Goal: Transaction & Acquisition: Book appointment/travel/reservation

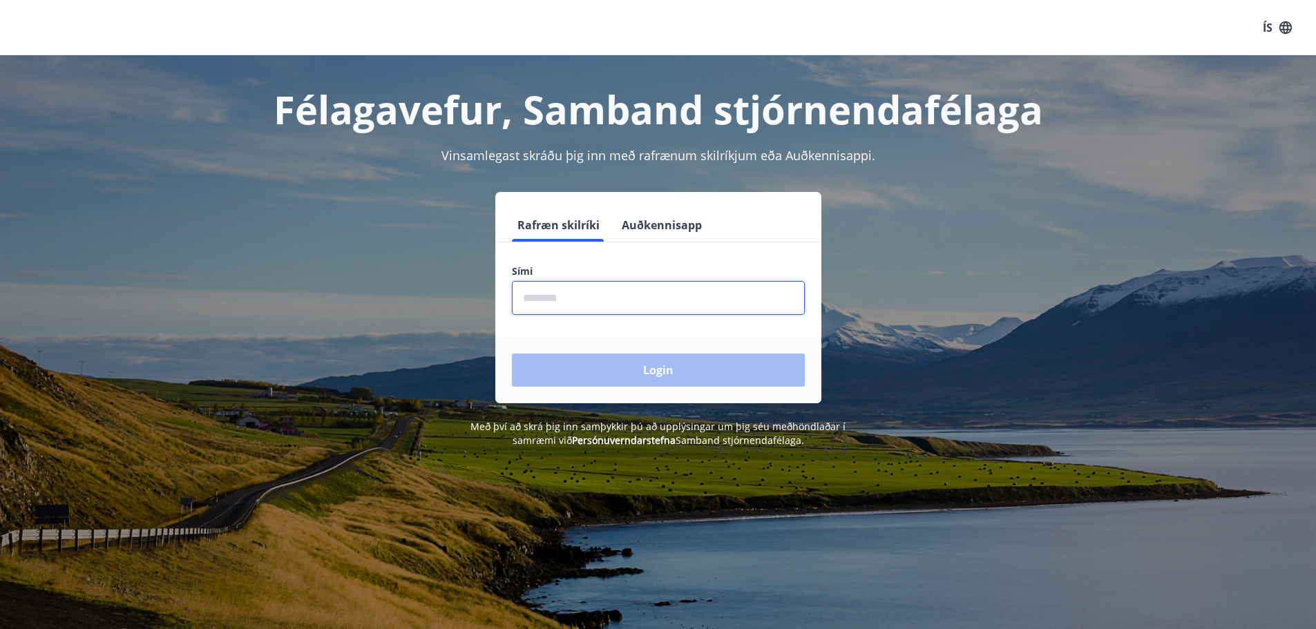
click at [577, 293] on input "phone" at bounding box center [658, 298] width 293 height 34
type input "********"
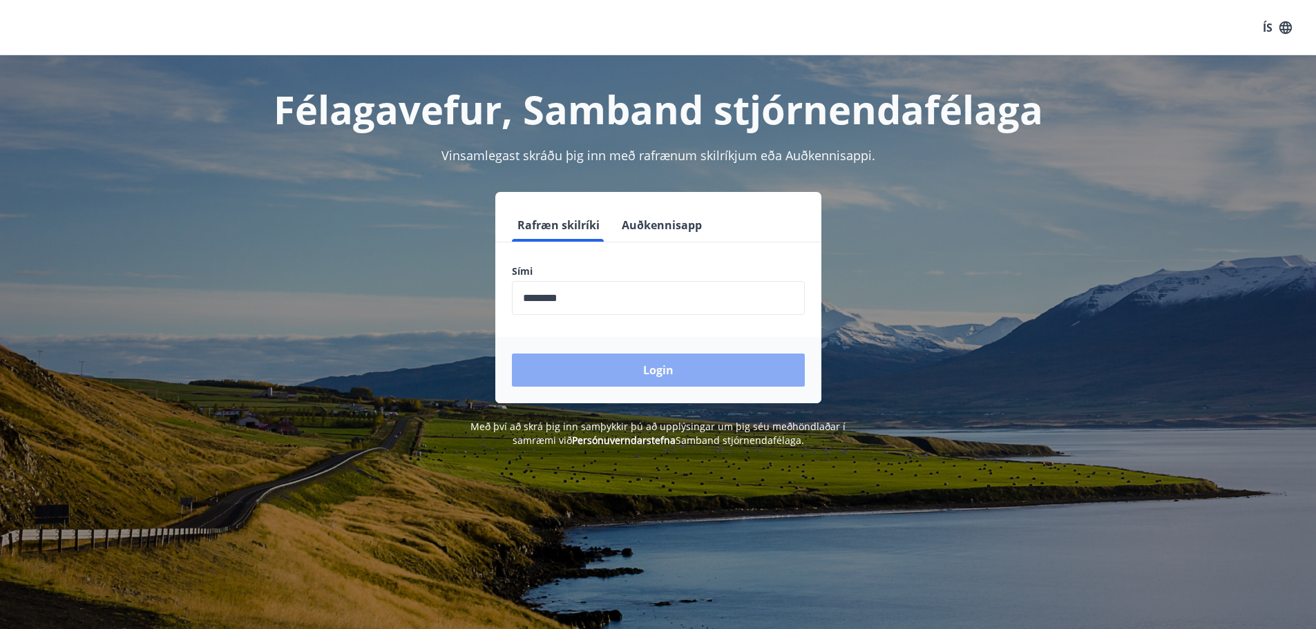
click at [666, 370] on button "Login" at bounding box center [658, 370] width 293 height 33
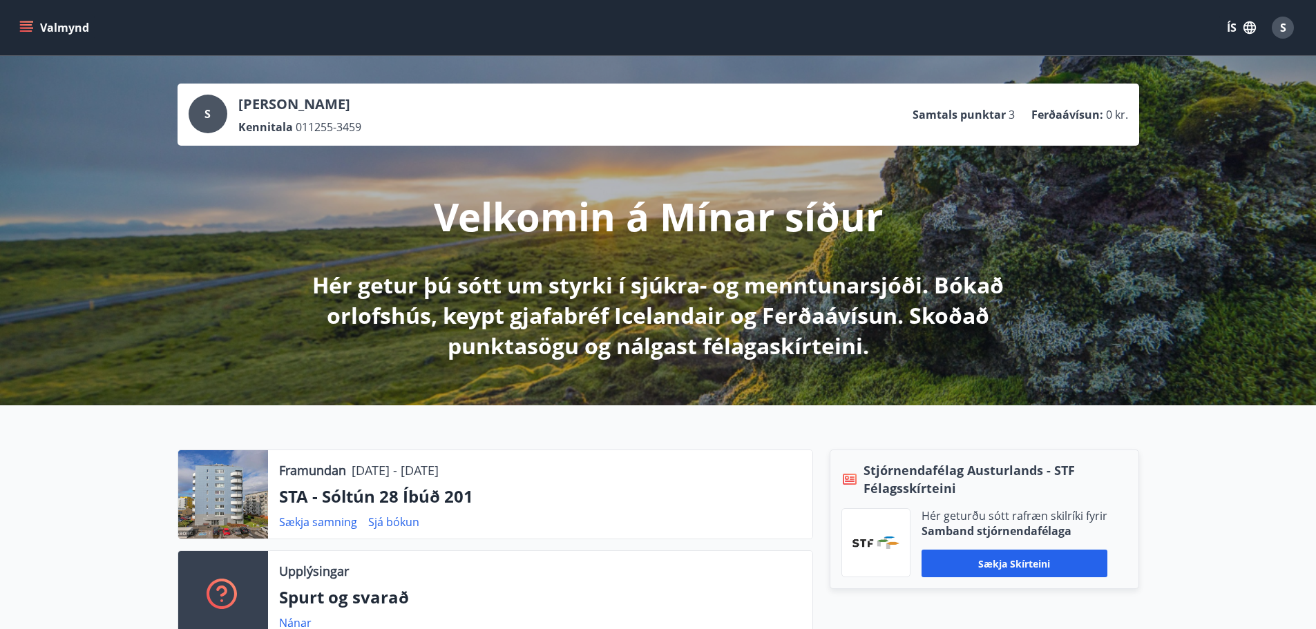
click at [26, 25] on icon "menu" at bounding box center [26, 24] width 12 height 1
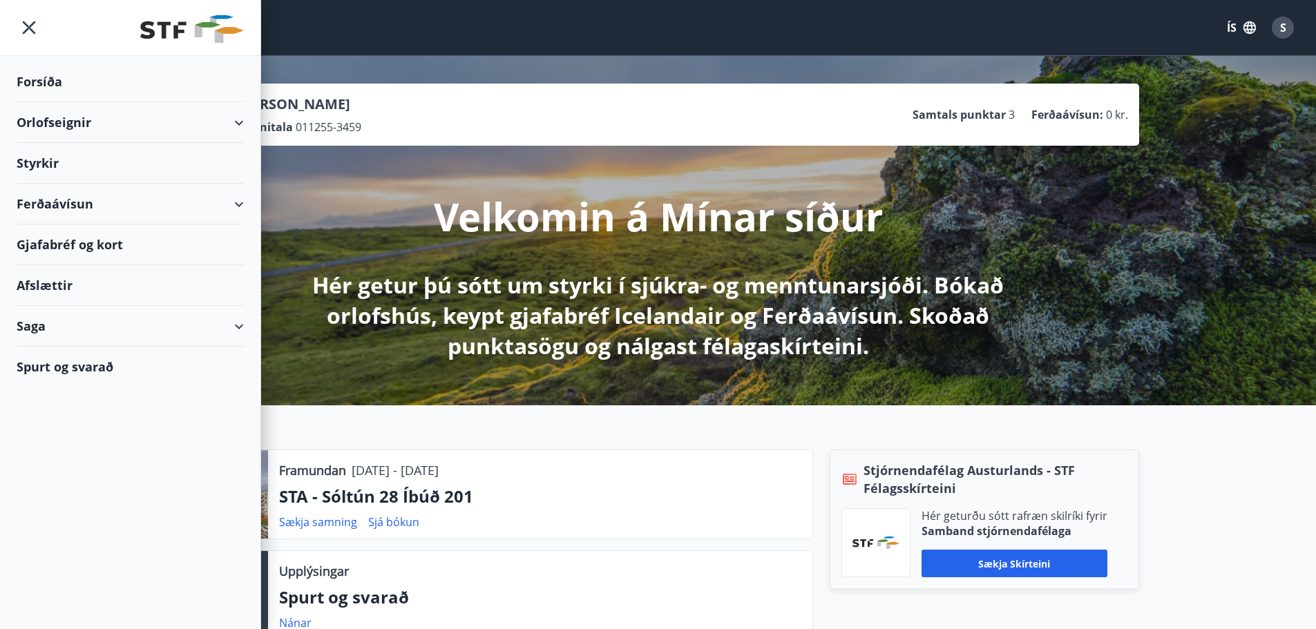
click at [65, 120] on div "Orlofseignir" at bounding box center [130, 122] width 227 height 41
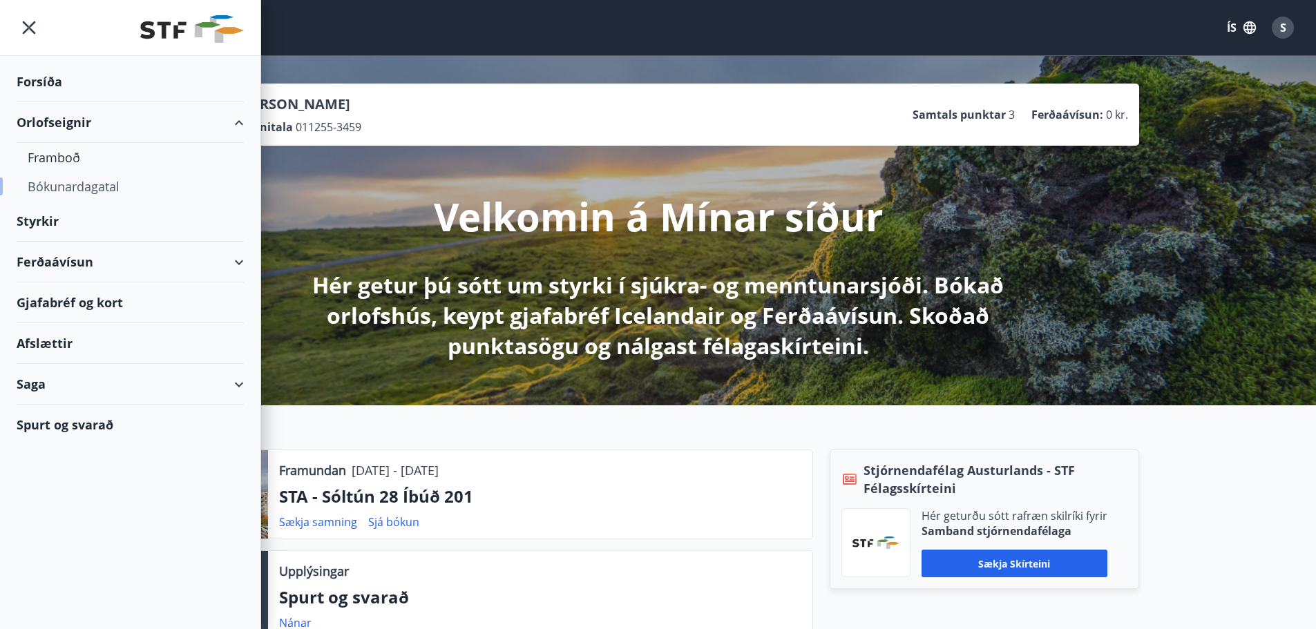
click at [52, 189] on div "Bókunardagatal" at bounding box center [130, 186] width 205 height 29
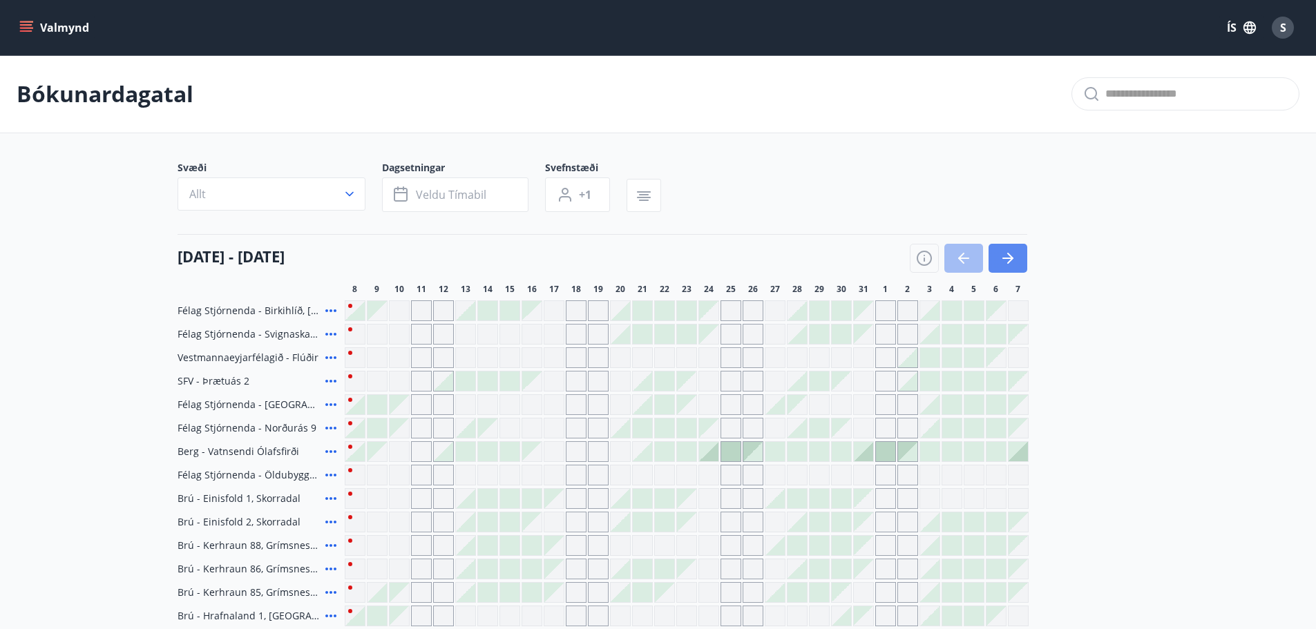
click at [1004, 265] on icon "button" at bounding box center [1007, 258] width 17 height 17
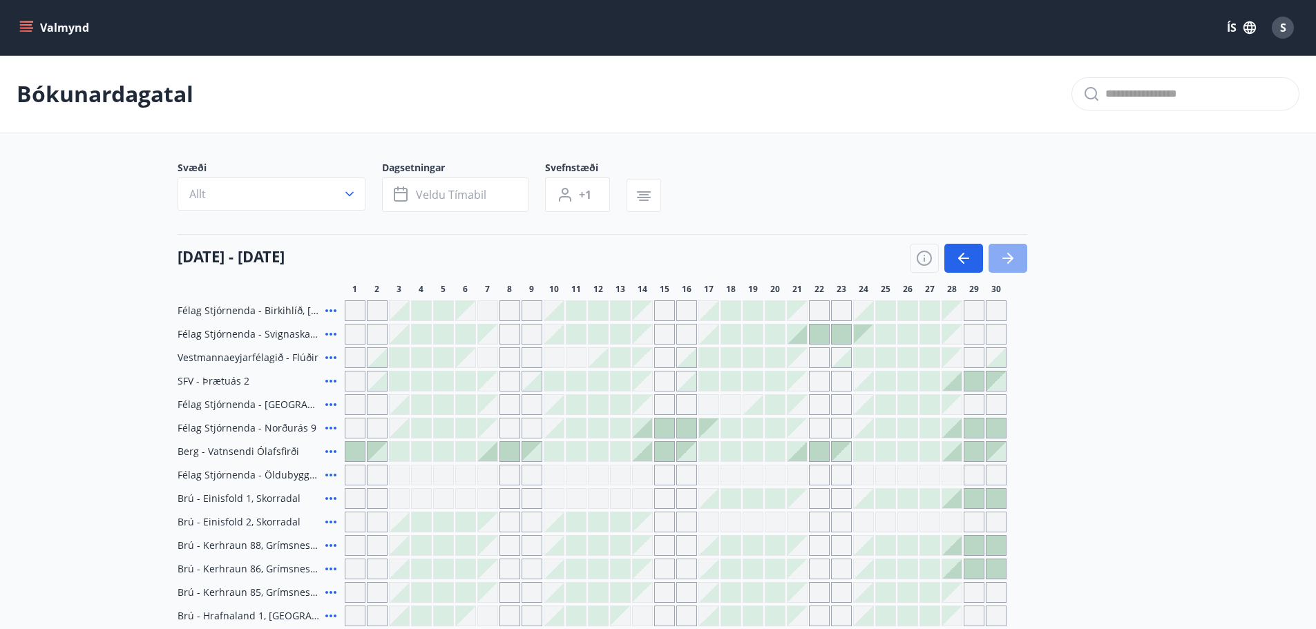
click at [1008, 251] on icon "button" at bounding box center [1007, 258] width 17 height 17
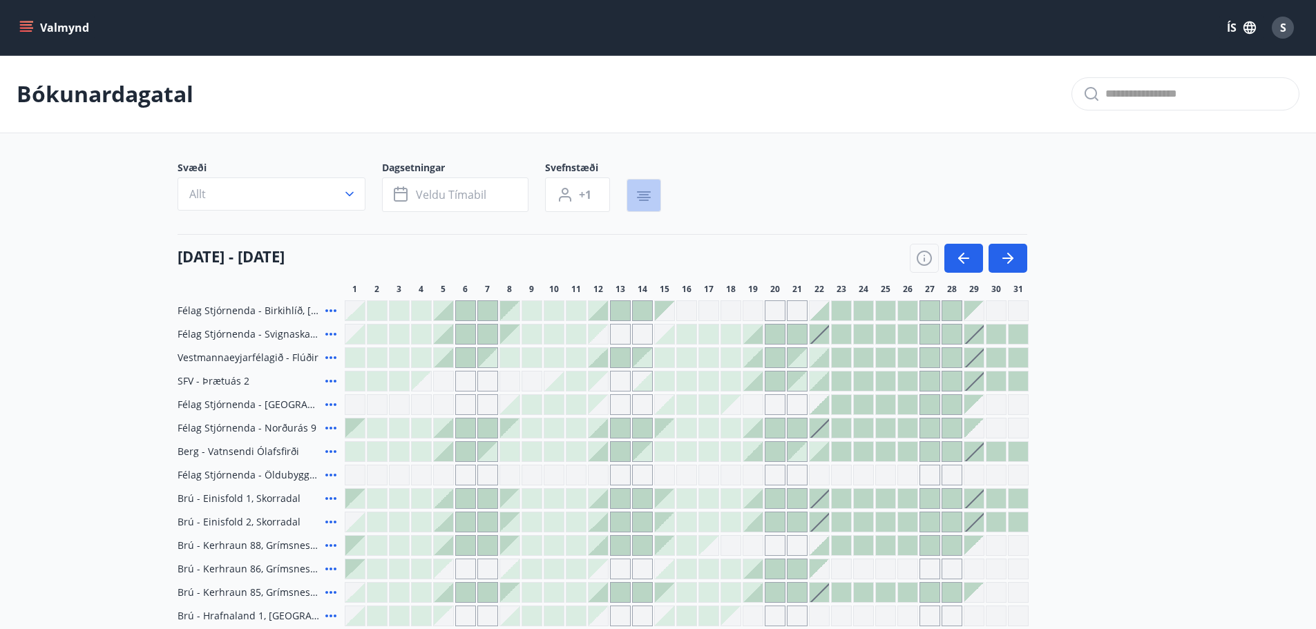
click at [644, 196] on icon "button" at bounding box center [643, 196] width 17 height 17
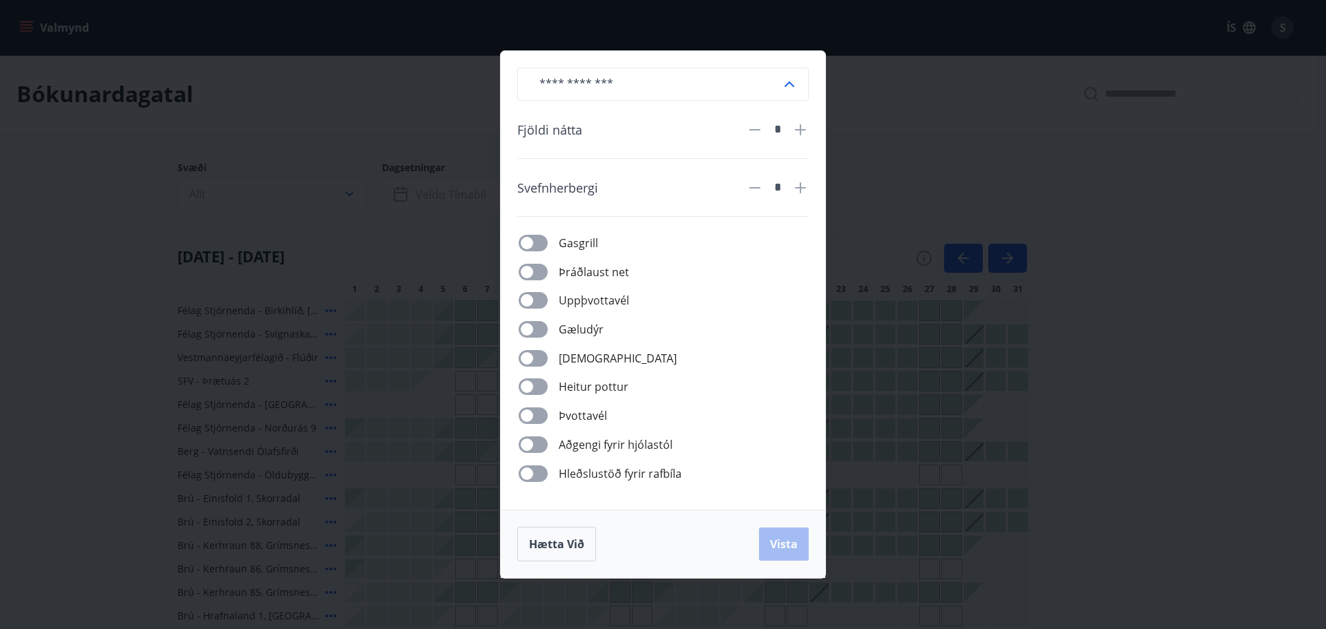
click at [792, 79] on icon at bounding box center [789, 84] width 17 height 17
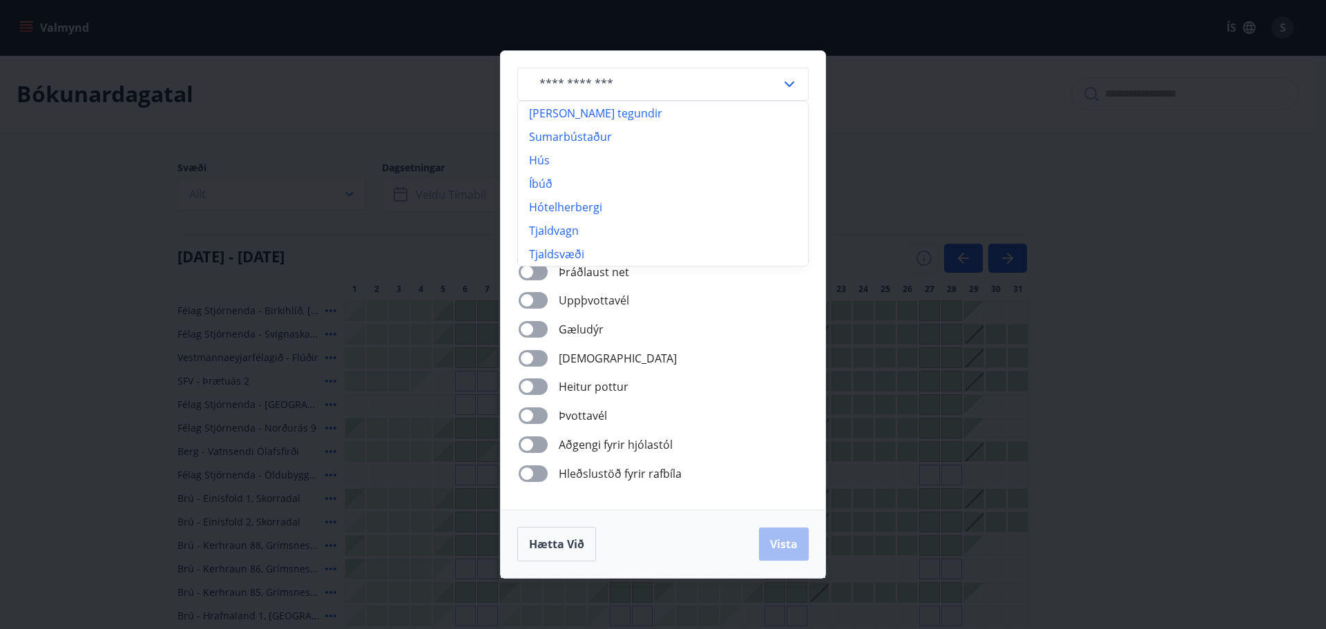
click at [963, 128] on div "​ Allar tegundir Sumarbústaður Hús Íbúð Hótelherbergi Tjaldvagn Tjaldsvæði Fjöl…" at bounding box center [663, 314] width 1326 height 629
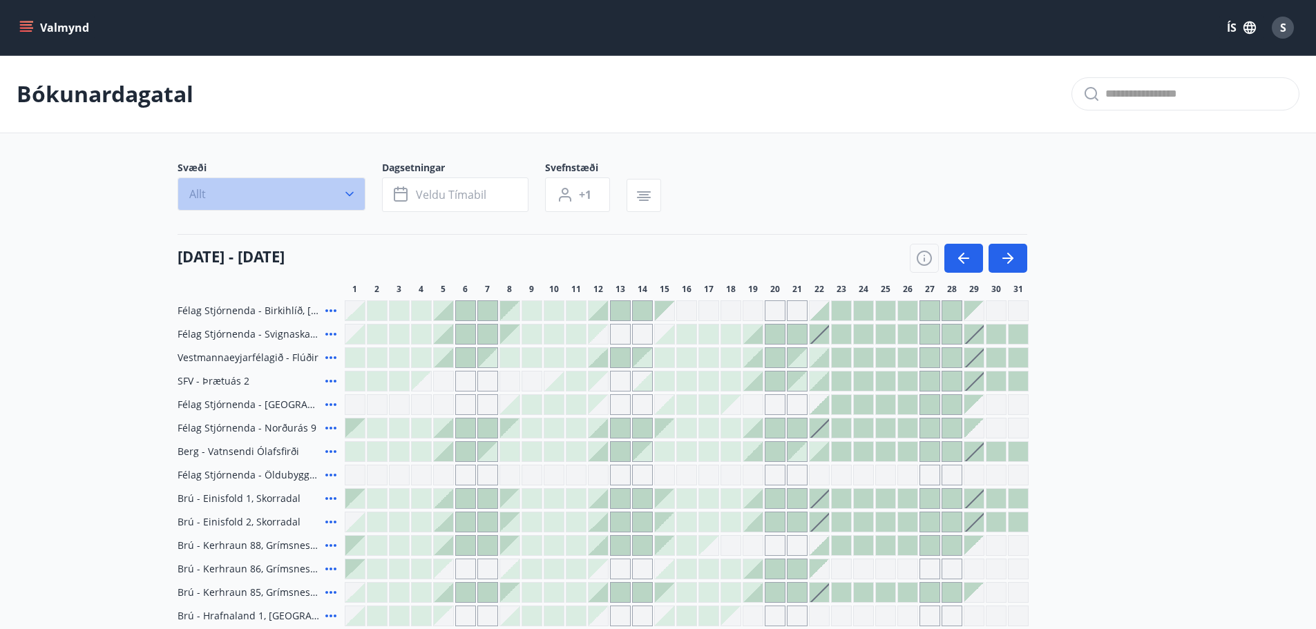
click at [348, 191] on icon "button" at bounding box center [350, 194] width 14 height 14
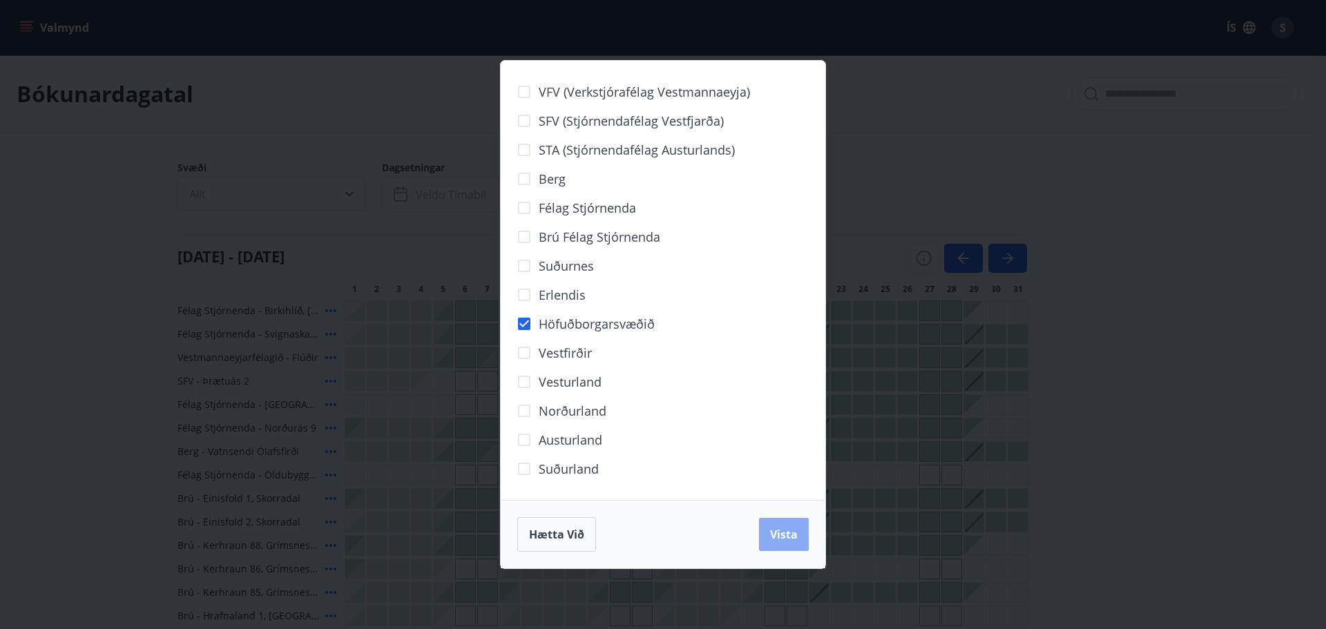
click at [787, 534] on span "Vista" at bounding box center [784, 534] width 28 height 15
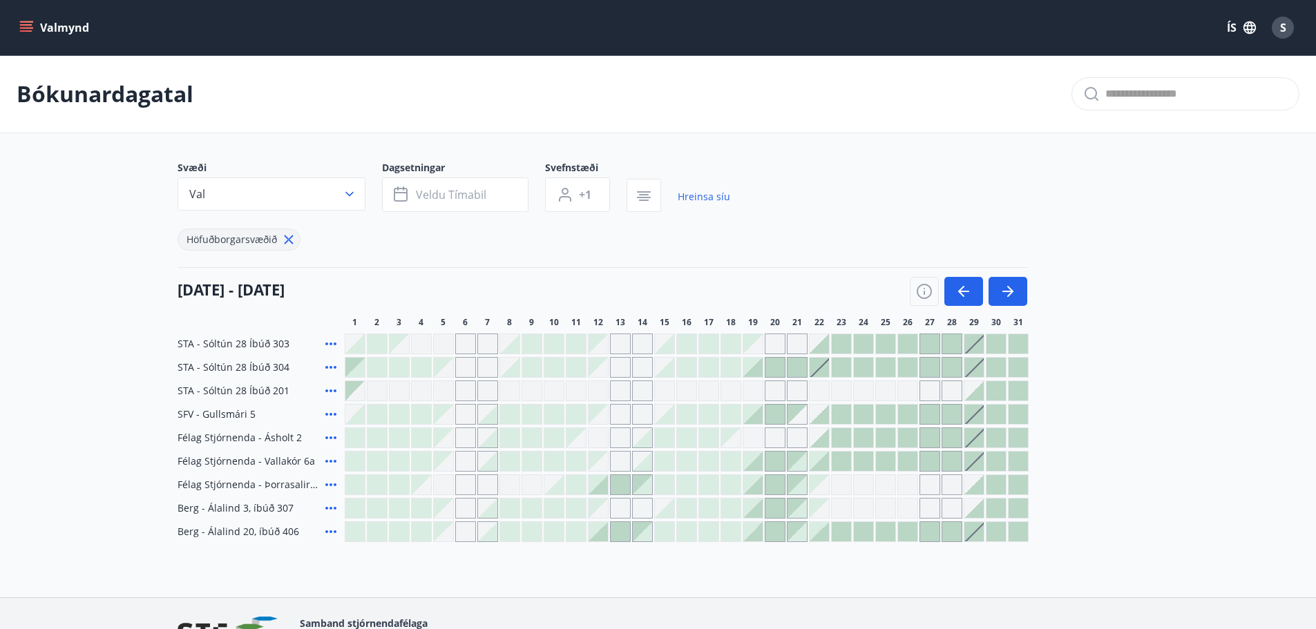
click at [577, 481] on div at bounding box center [575, 484] width 19 height 19
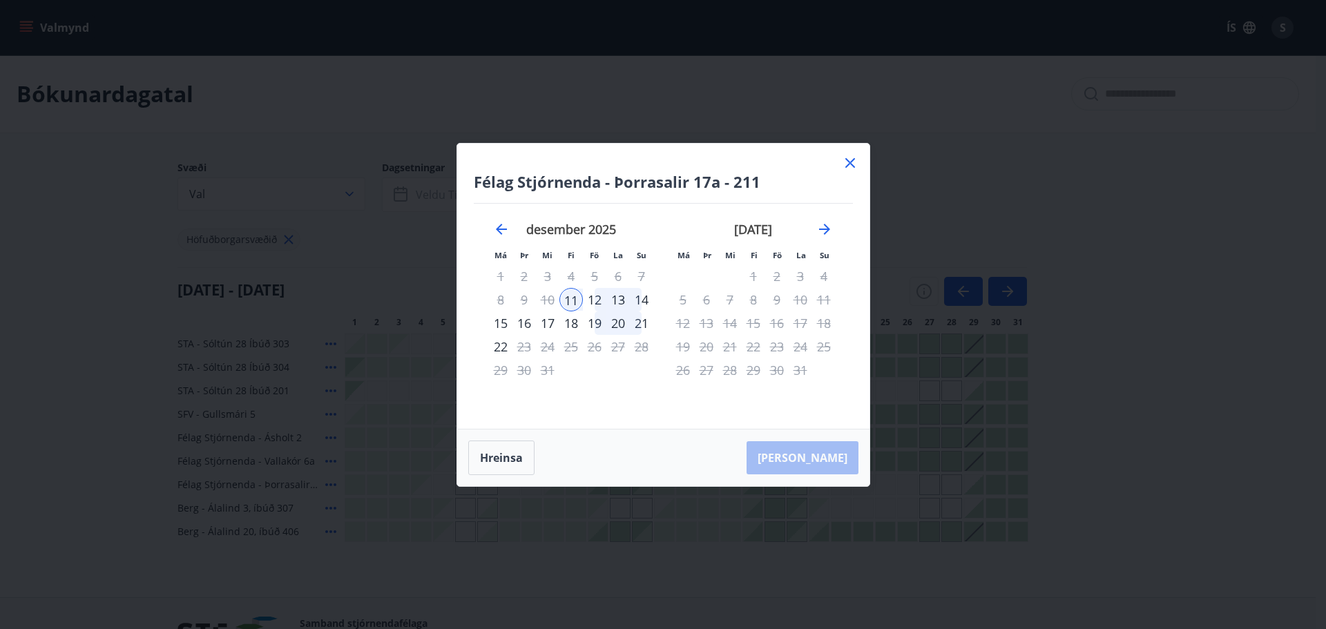
click at [850, 166] on icon at bounding box center [850, 163] width 17 height 17
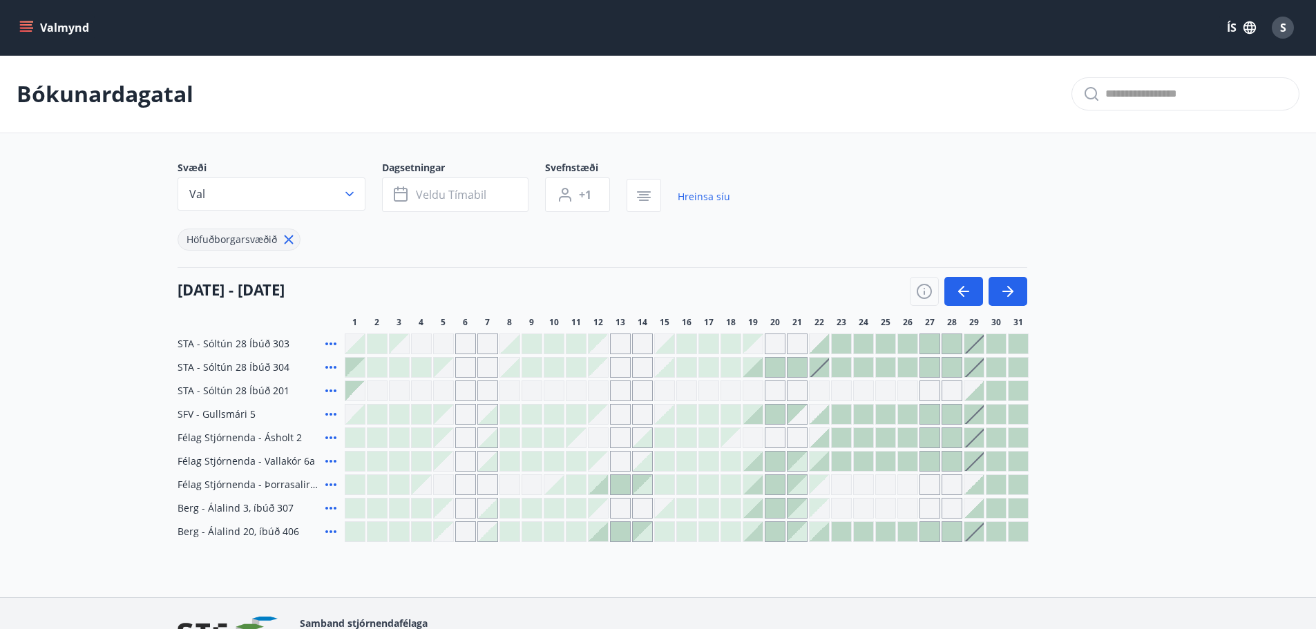
click at [327, 530] on icon at bounding box center [331, 532] width 17 height 17
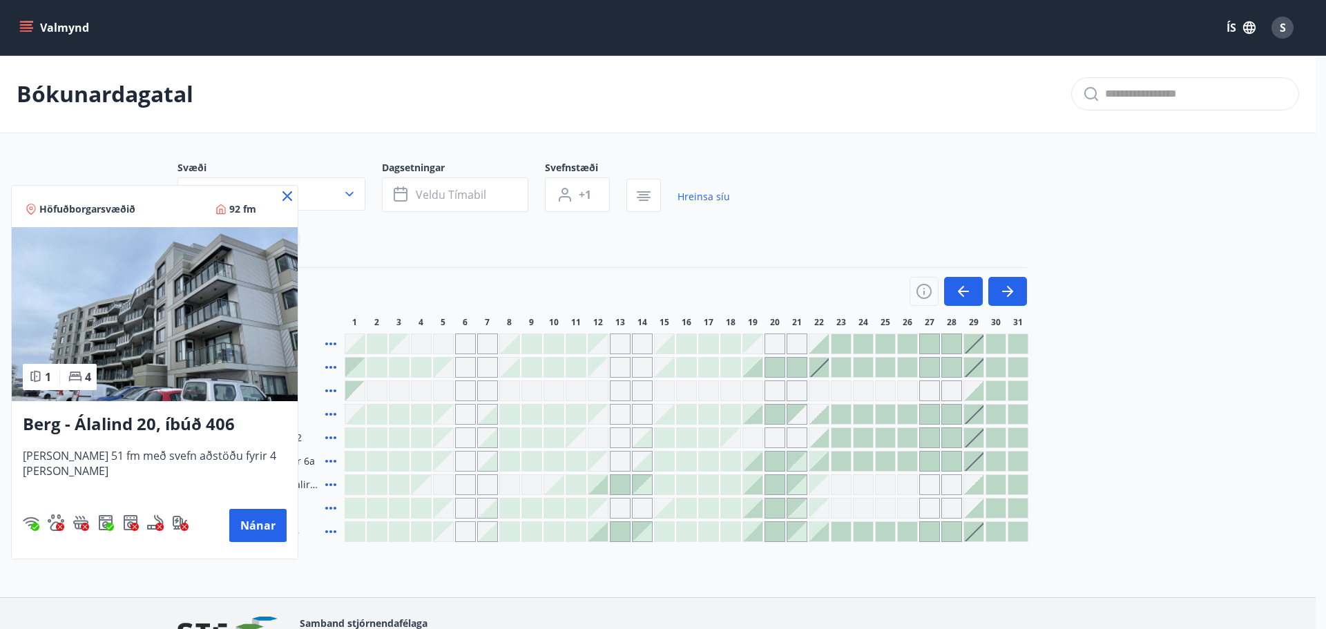
click at [229, 209] on span "92 fm" at bounding box center [242, 209] width 27 height 14
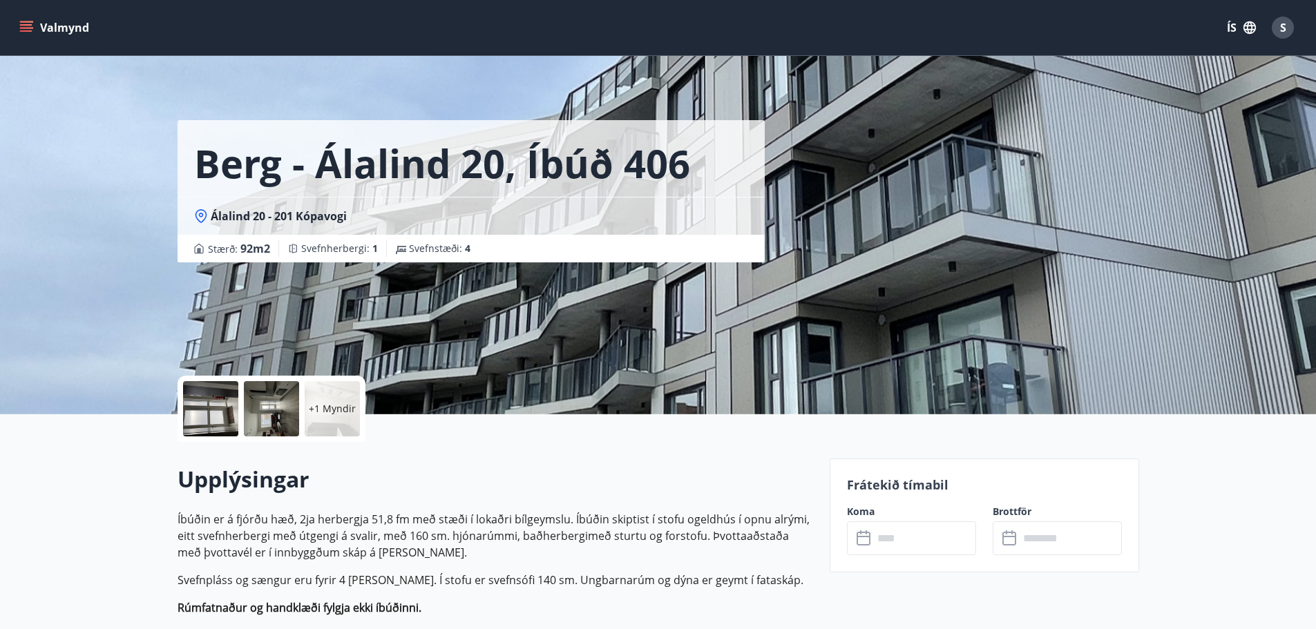
scroll to position [138, 0]
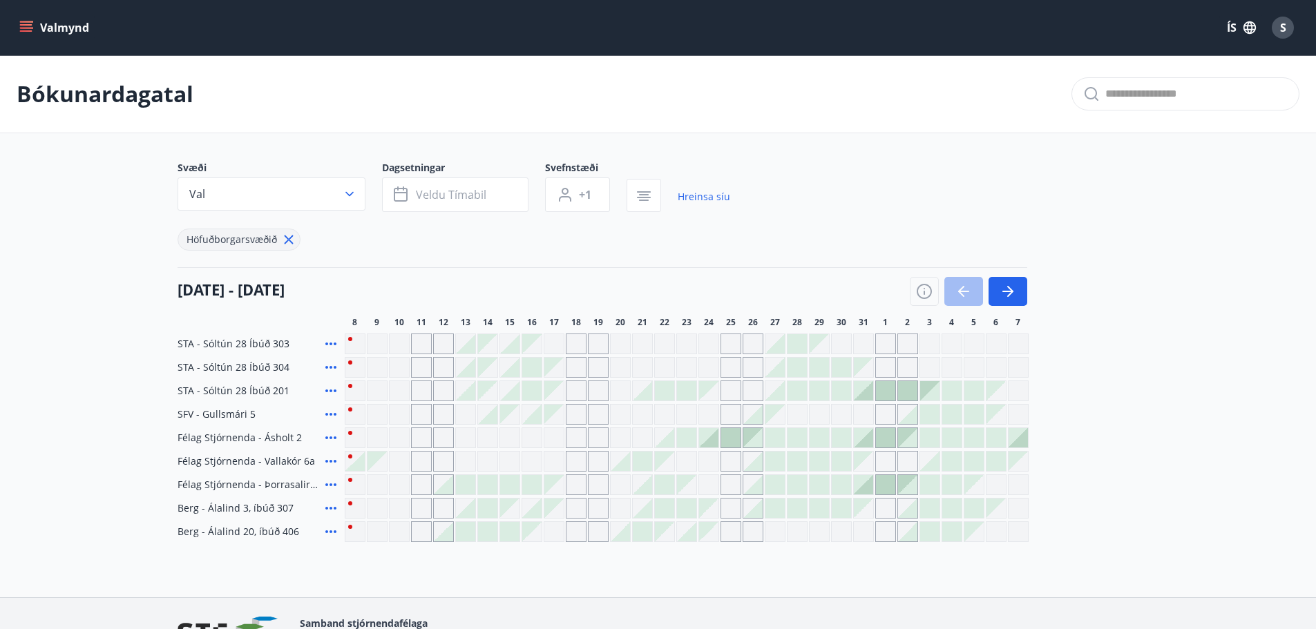
click at [329, 485] on icon at bounding box center [330, 485] width 11 height 3
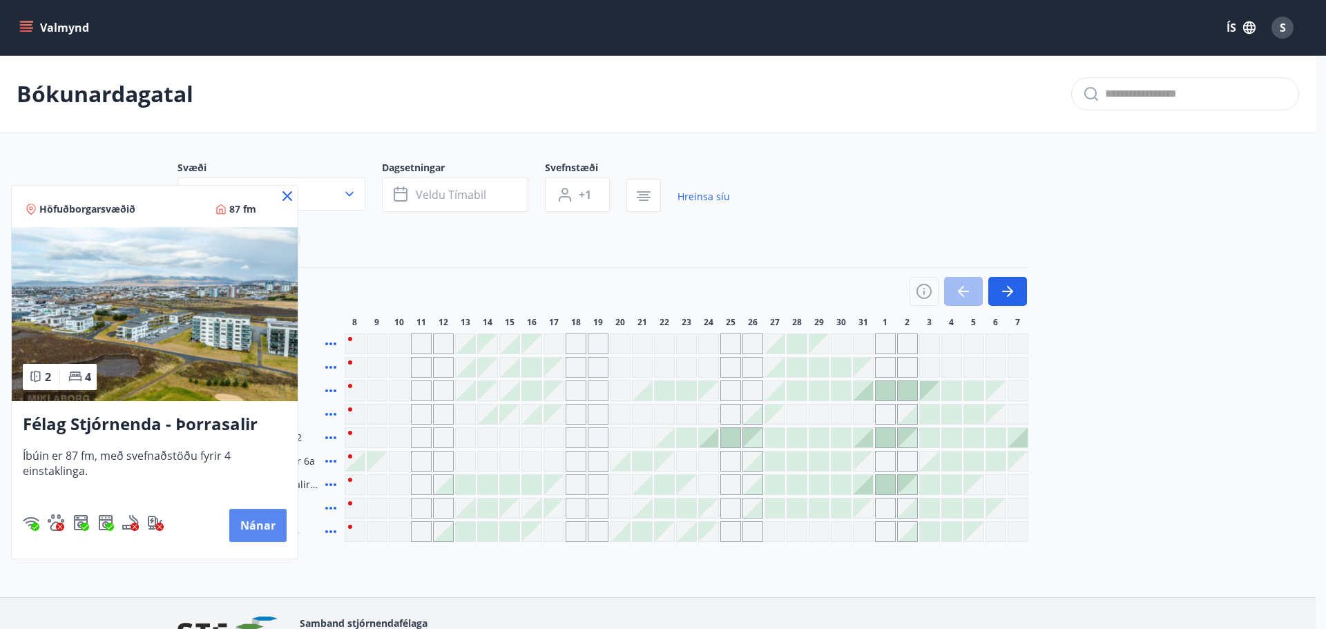
click at [248, 526] on button "Nánar" at bounding box center [257, 525] width 57 height 33
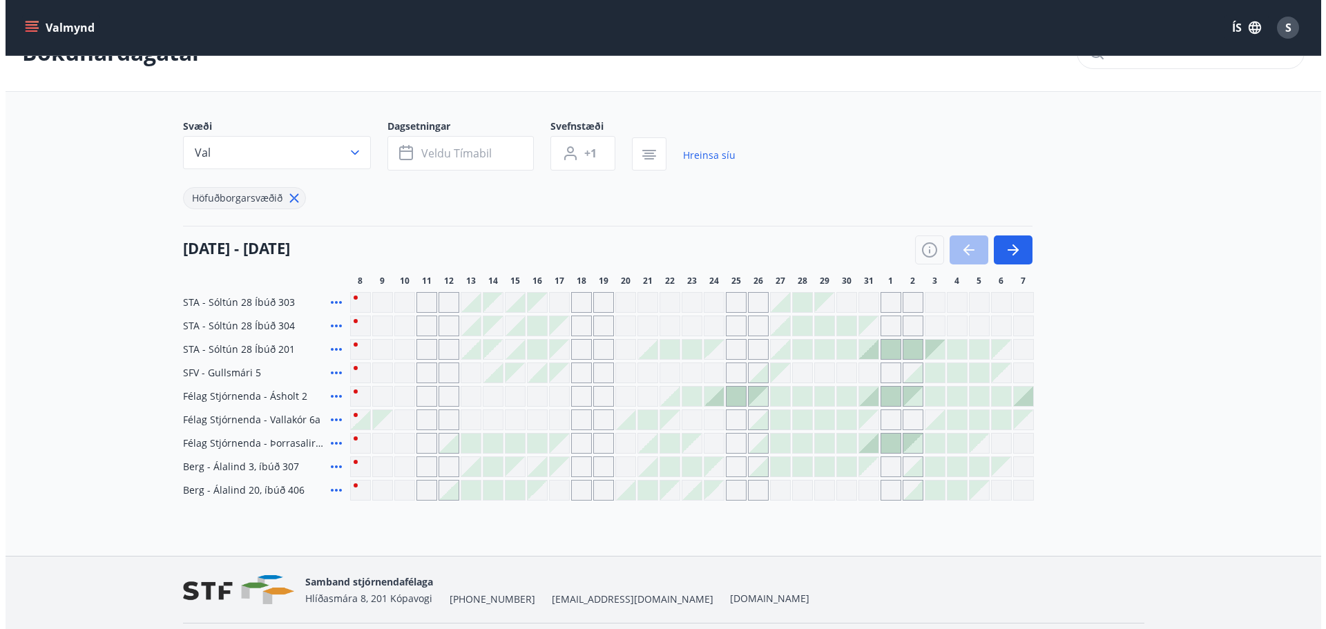
scroll to position [84, 0]
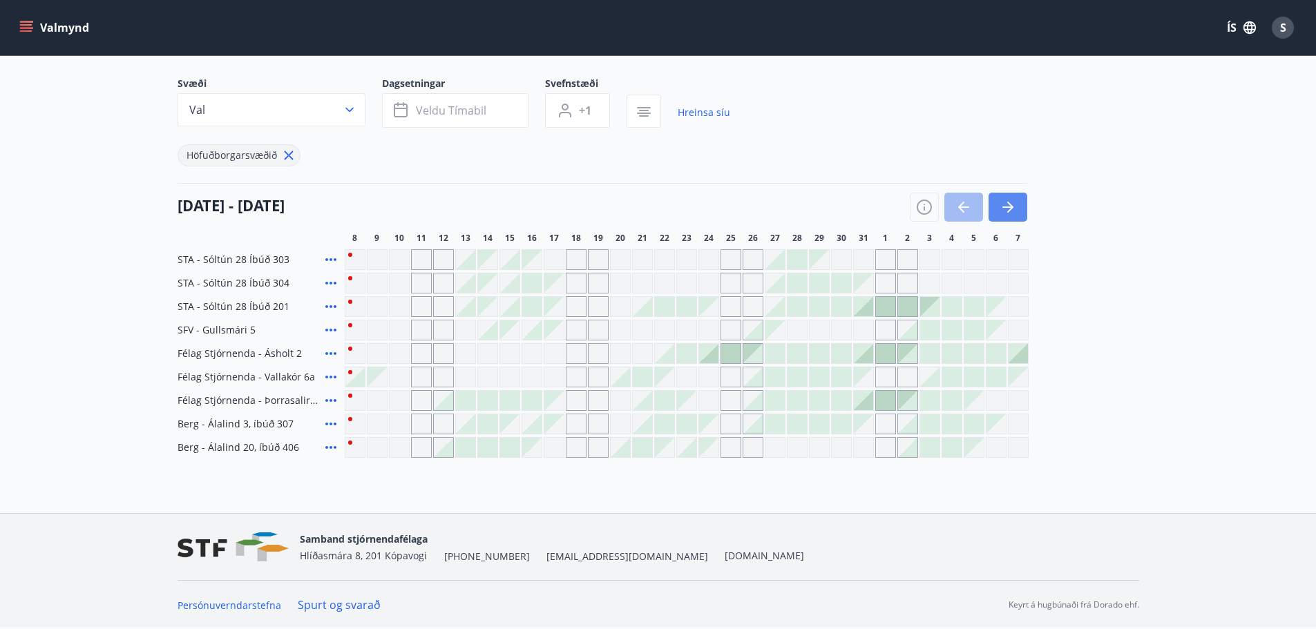
click at [1013, 205] on icon "button" at bounding box center [1007, 207] width 17 height 17
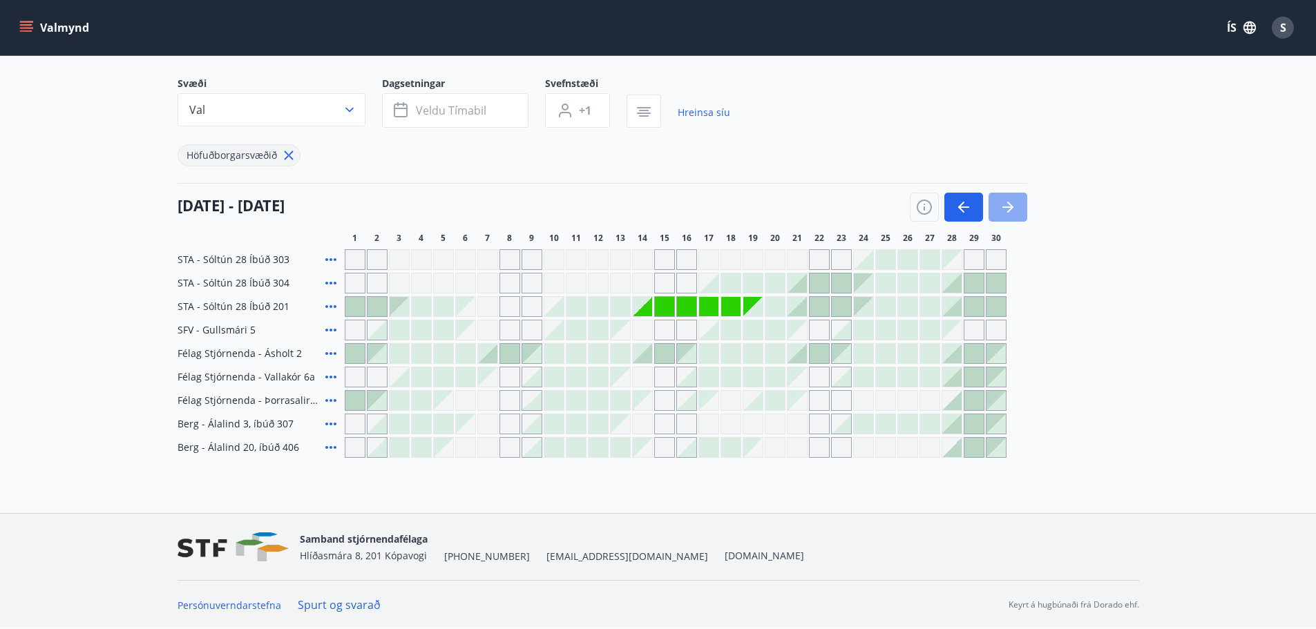
click at [1013, 205] on icon "button" at bounding box center [1007, 207] width 17 height 17
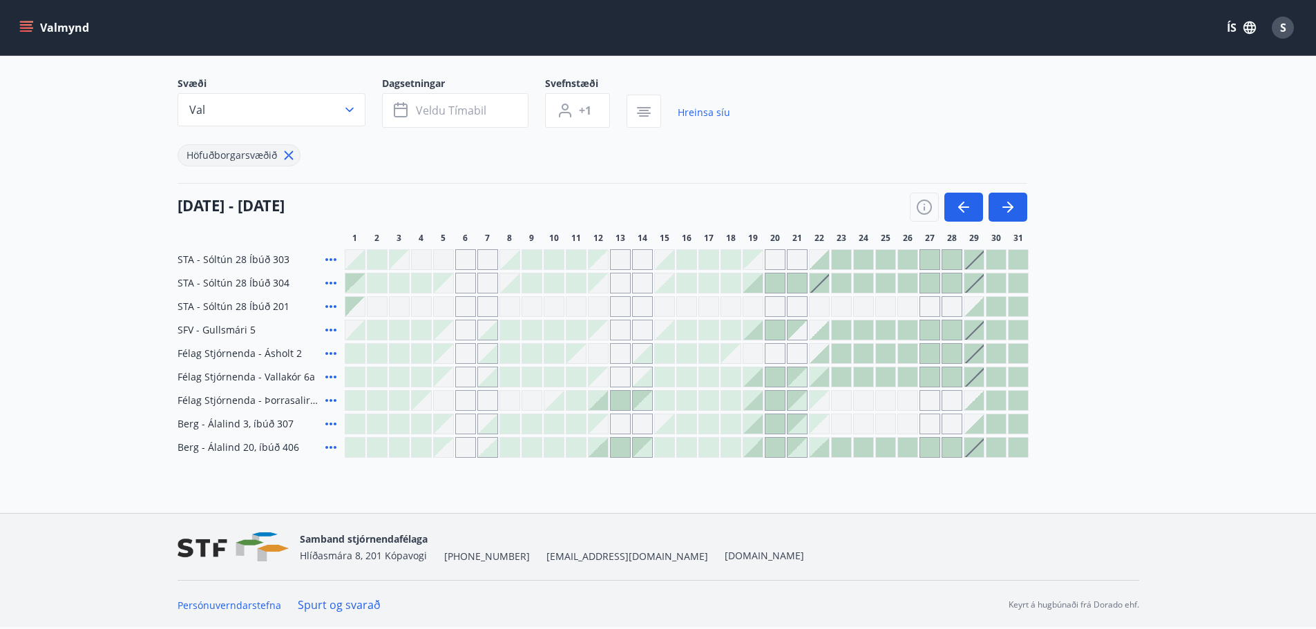
click at [598, 402] on div at bounding box center [597, 400] width 19 height 19
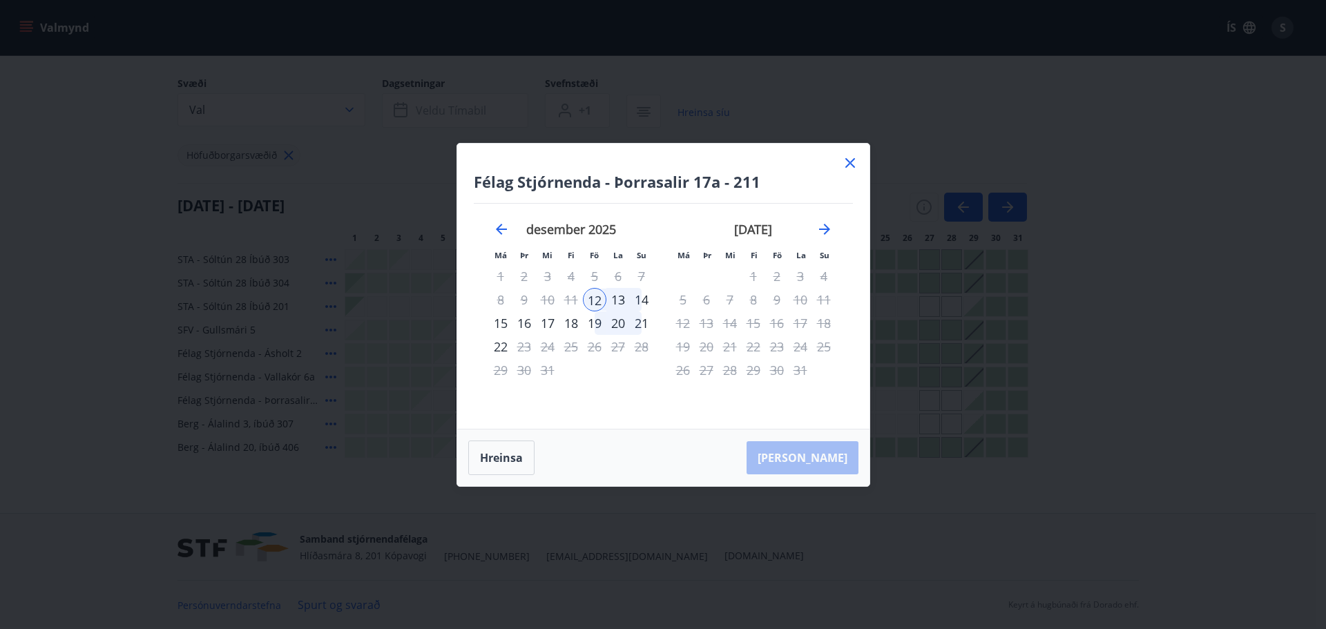
click at [848, 157] on icon at bounding box center [850, 163] width 17 height 17
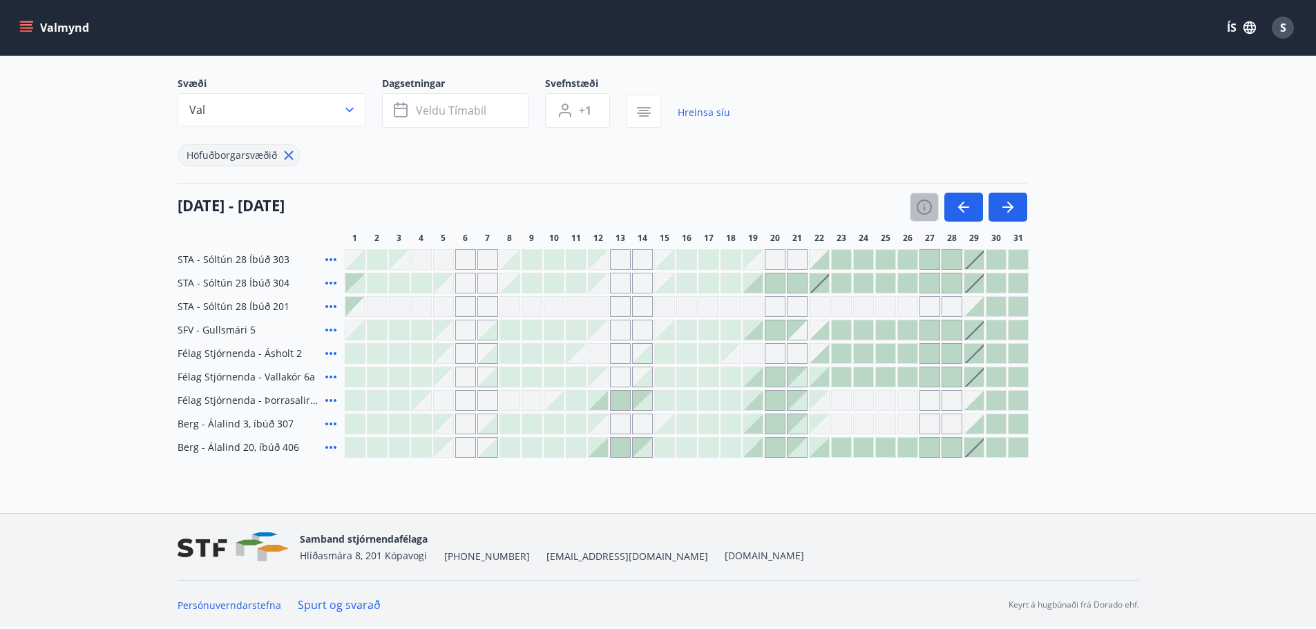
click at [926, 208] on icon "button" at bounding box center [924, 207] width 17 height 17
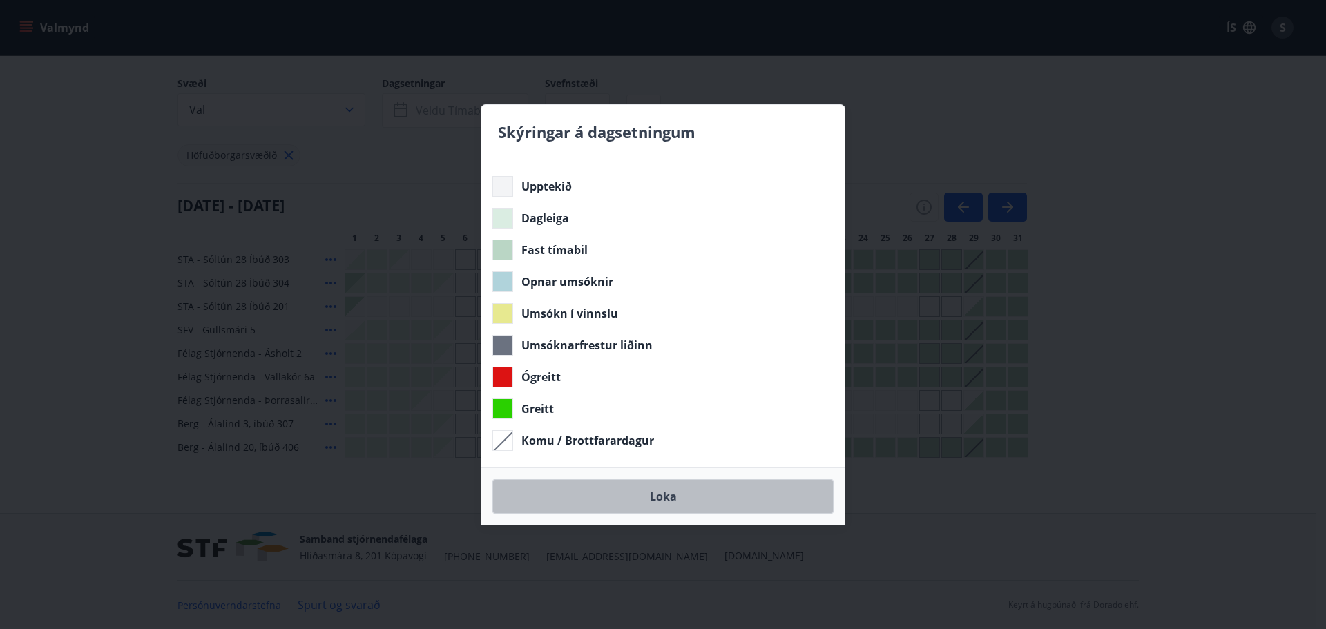
click at [651, 496] on button "Loka" at bounding box center [662, 496] width 341 height 35
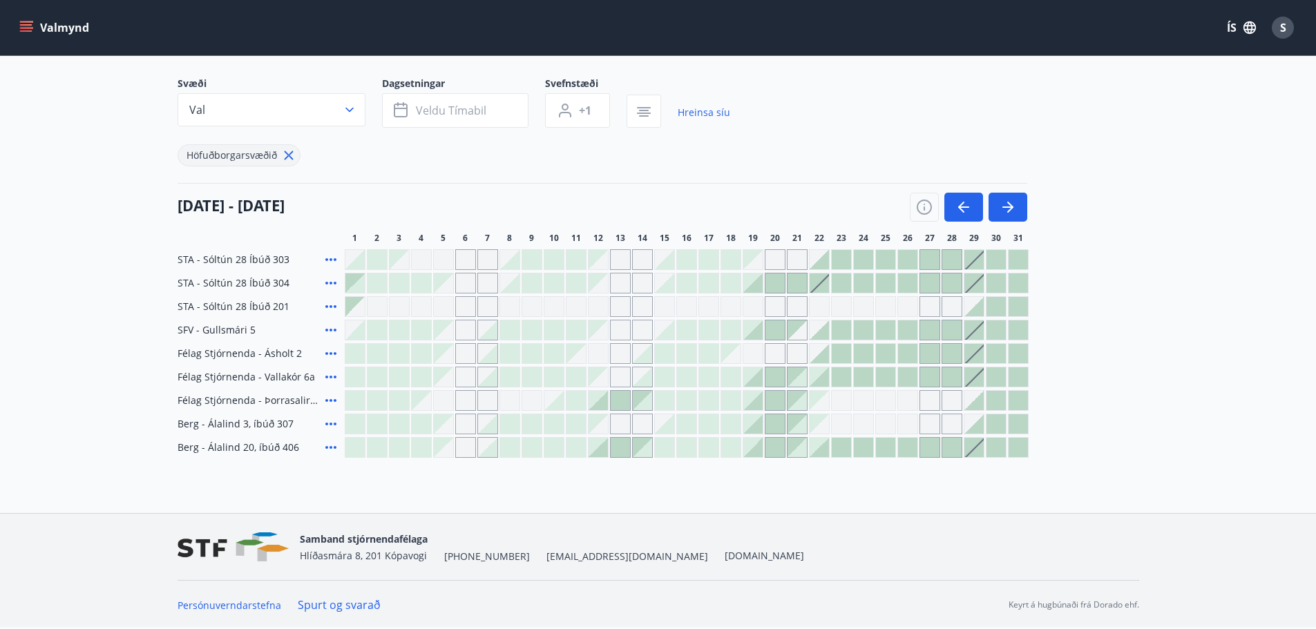
click at [578, 400] on div at bounding box center [575, 400] width 19 height 19
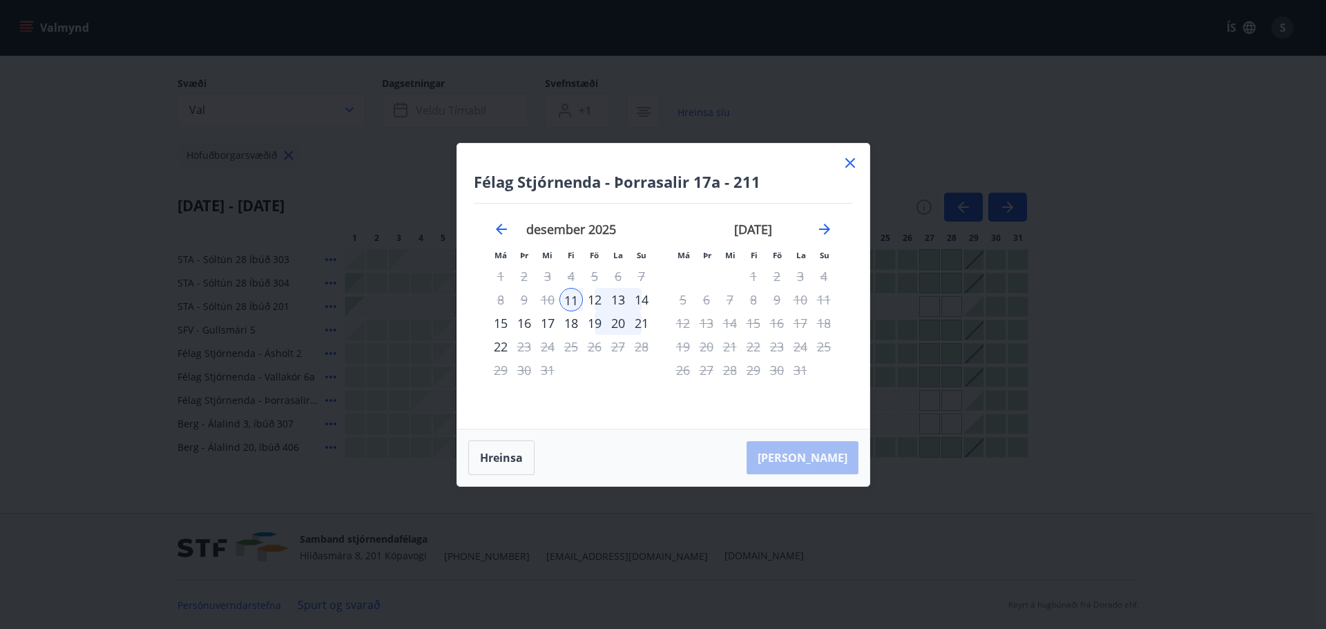
click at [640, 300] on div "14" at bounding box center [641, 299] width 23 height 23
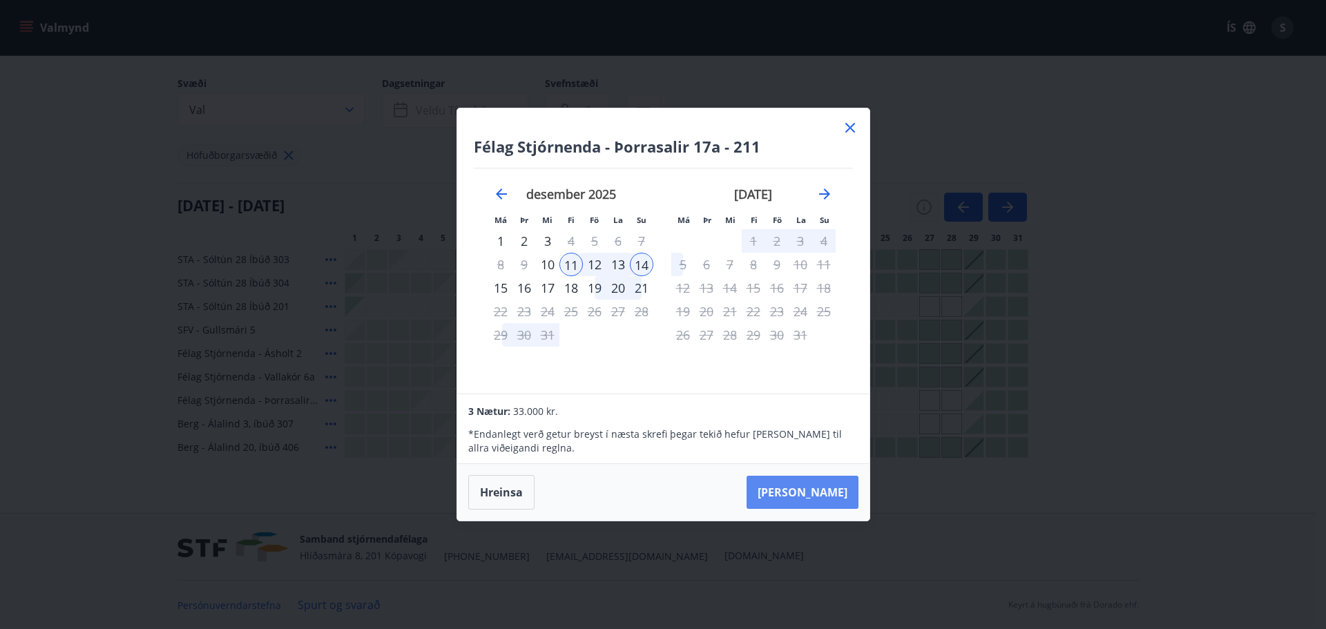
click at [838, 494] on button "Taka Frá" at bounding box center [803, 492] width 112 height 33
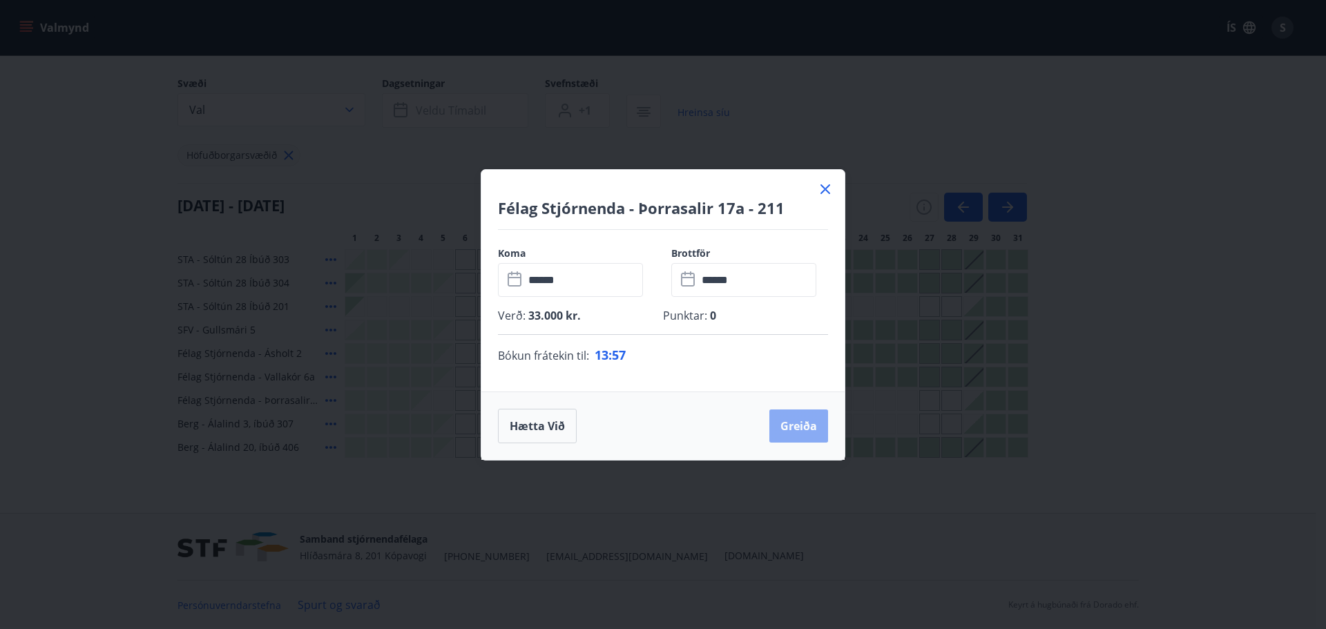
click at [803, 423] on button "Greiða" at bounding box center [798, 426] width 59 height 33
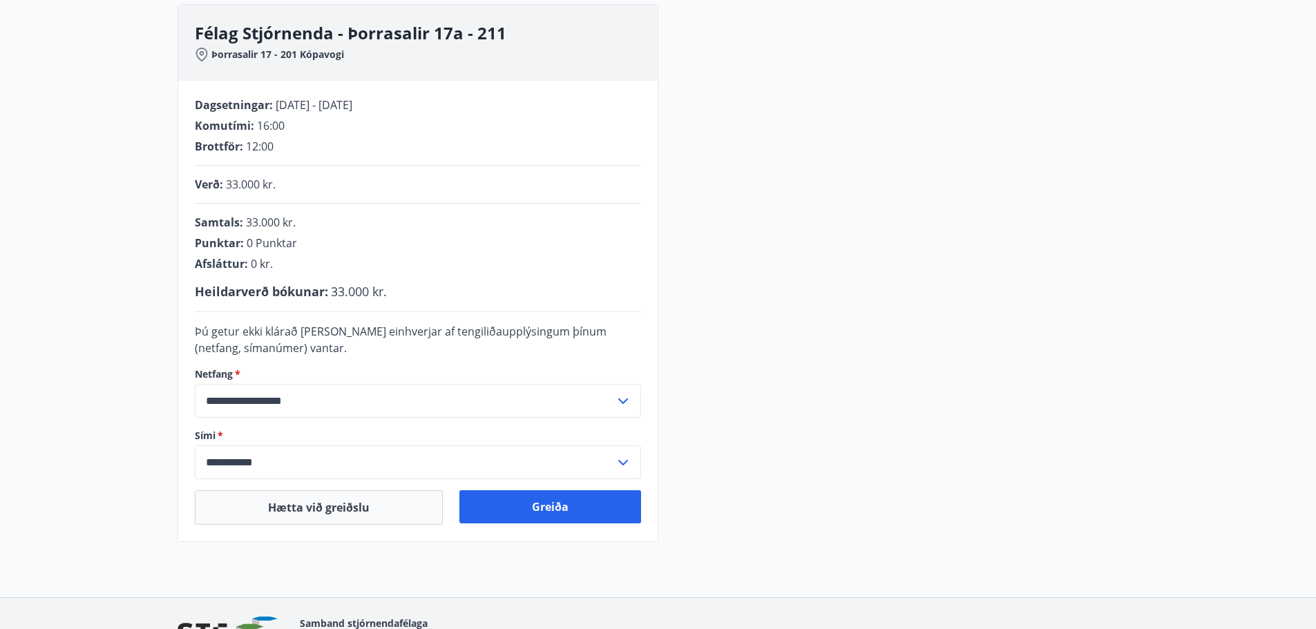
scroll to position [209, 0]
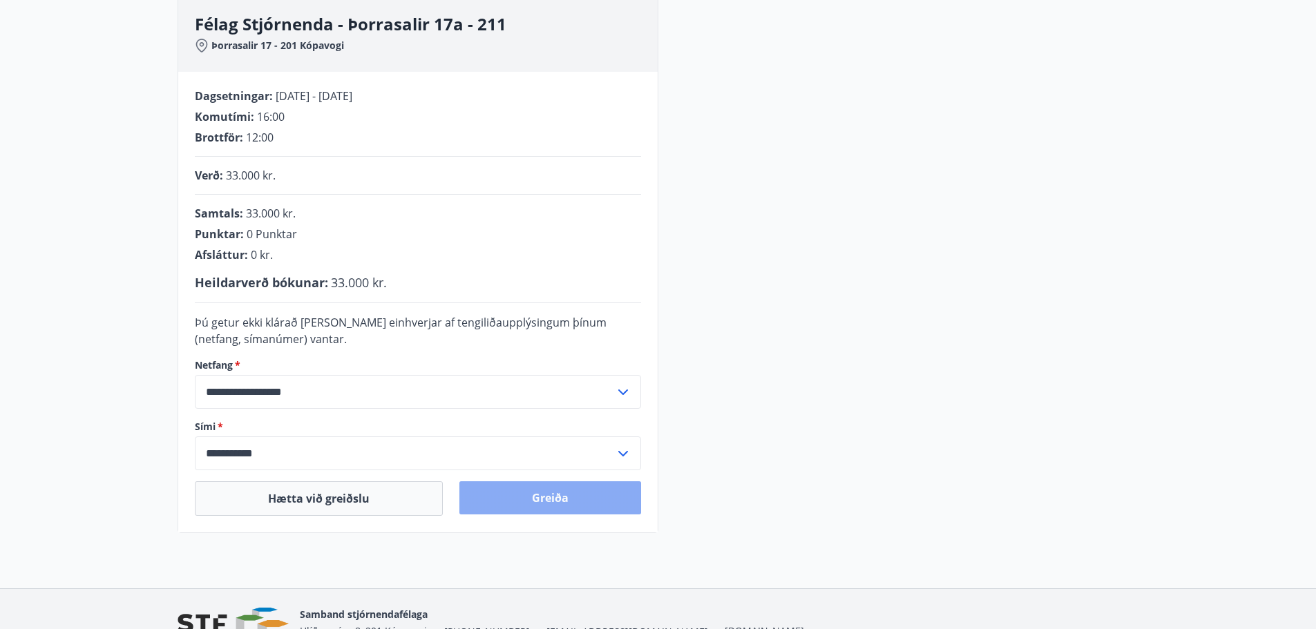
click at [551, 497] on button "Greiða" at bounding box center [550, 497] width 182 height 33
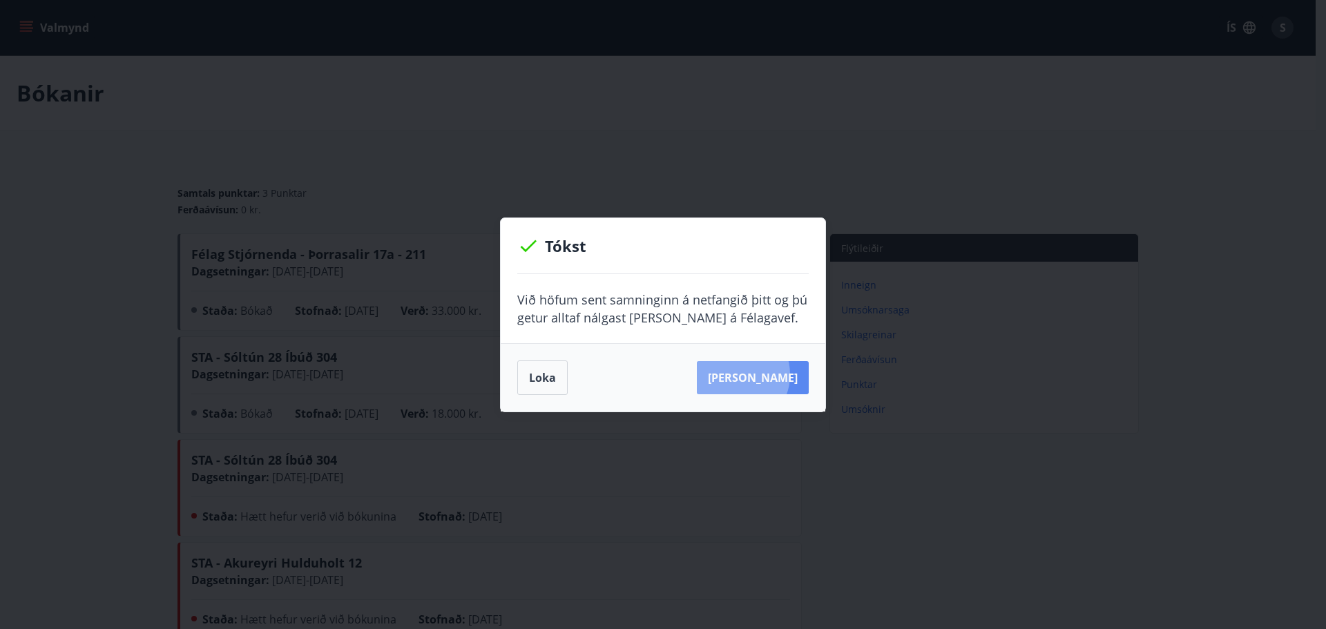
click at [756, 374] on button "Sjá samning" at bounding box center [753, 377] width 112 height 33
click at [550, 378] on button "Loka" at bounding box center [542, 378] width 50 height 35
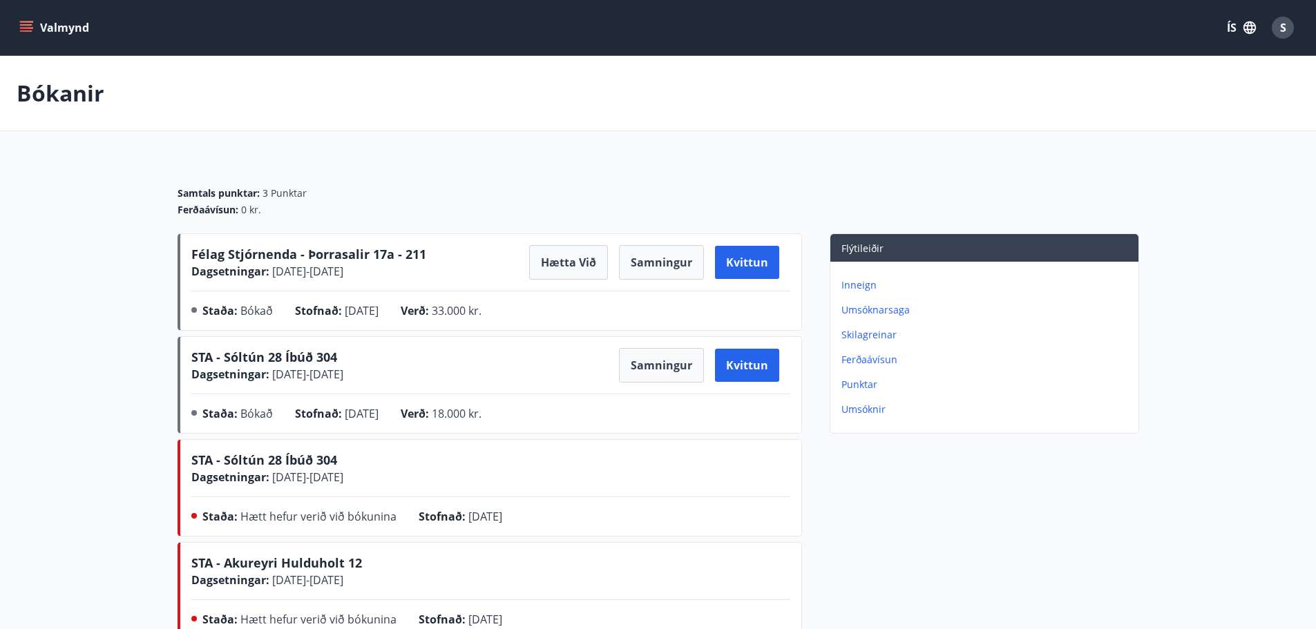
click at [1305, 619] on div at bounding box center [1305, 619] width 0 height 0
click at [654, 263] on button "Samningur" at bounding box center [661, 262] width 85 height 35
click at [1280, 26] on span "S" at bounding box center [1283, 27] width 6 height 15
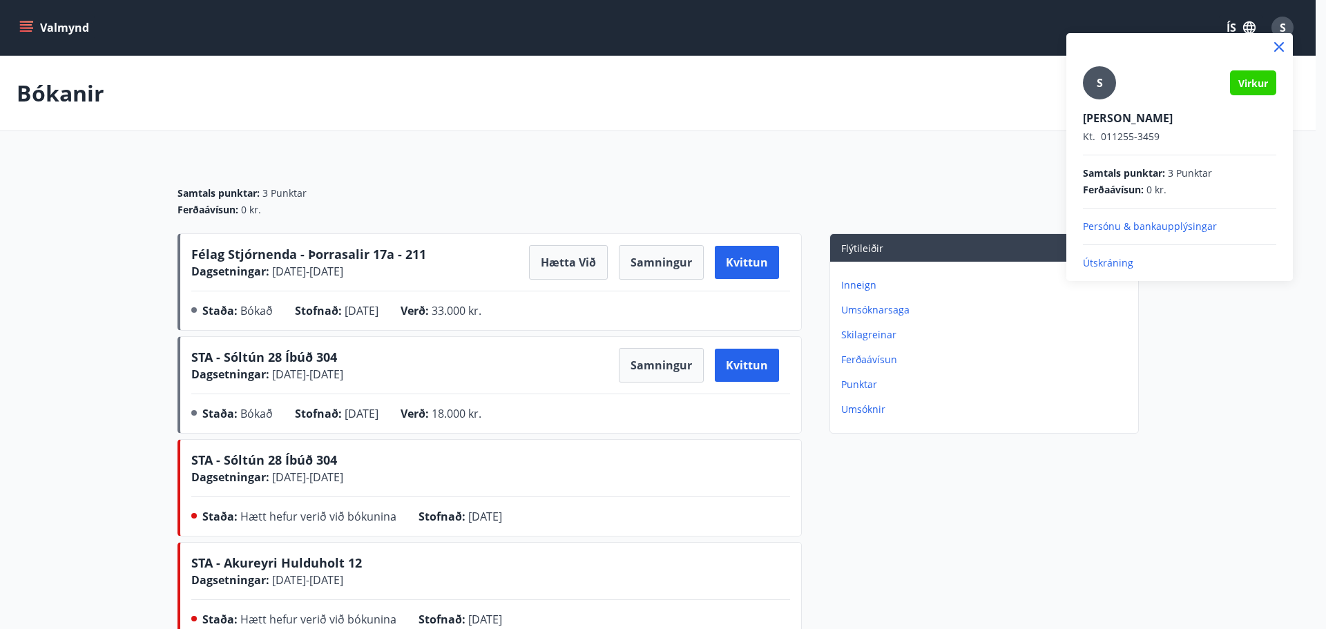
click at [1111, 263] on p "Útskráning" at bounding box center [1179, 263] width 193 height 14
